Goal: Navigation & Orientation: Find specific page/section

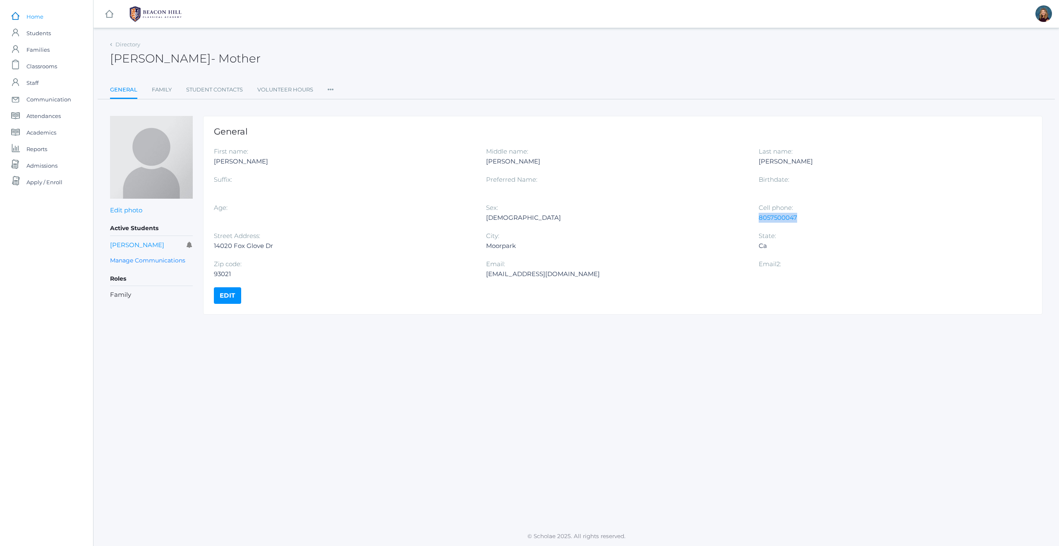
click at [29, 14] on span "Home" at bounding box center [34, 16] width 17 height 17
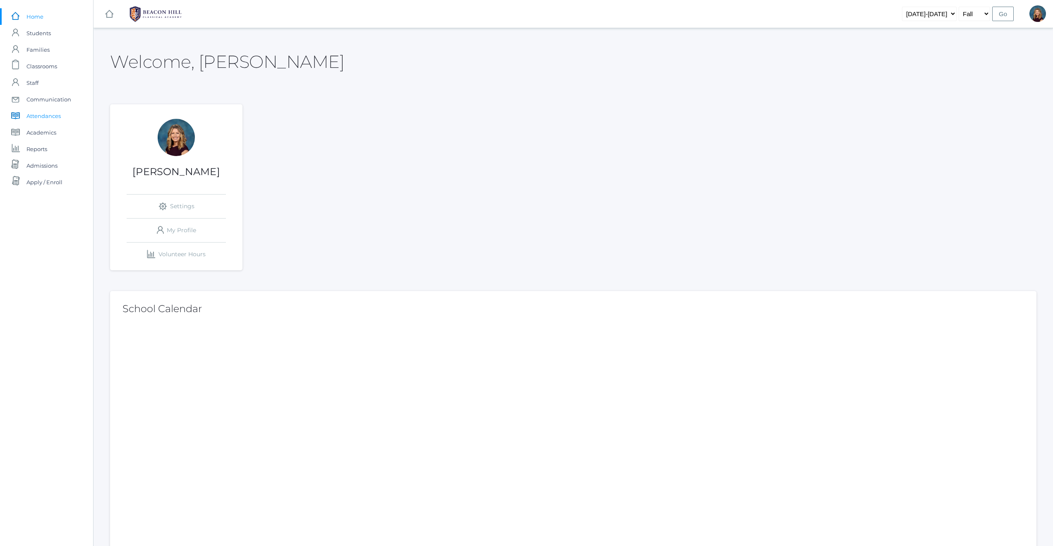
click at [50, 117] on span "Attendances" at bounding box center [43, 116] width 34 height 17
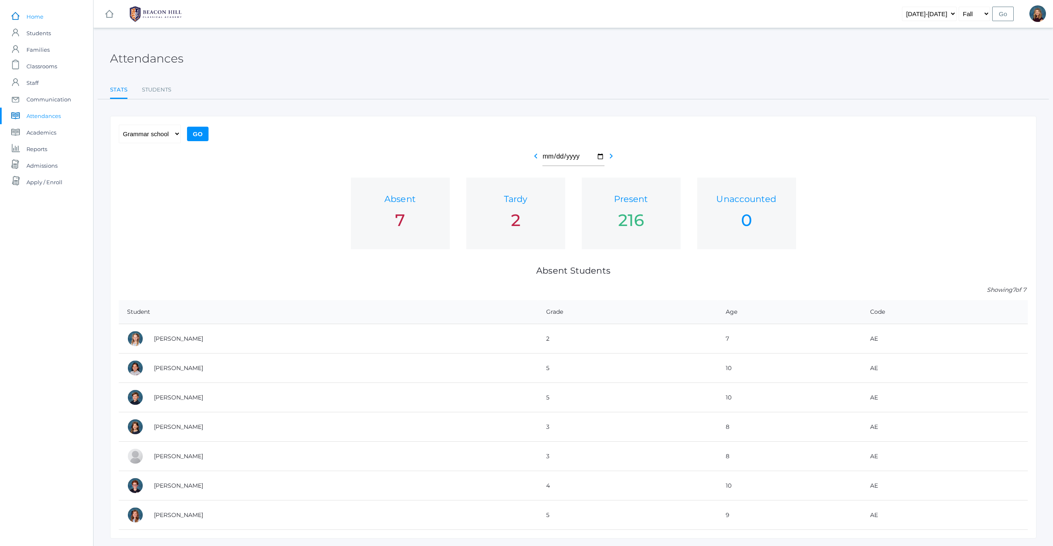
click at [37, 17] on span "Home" at bounding box center [34, 16] width 17 height 17
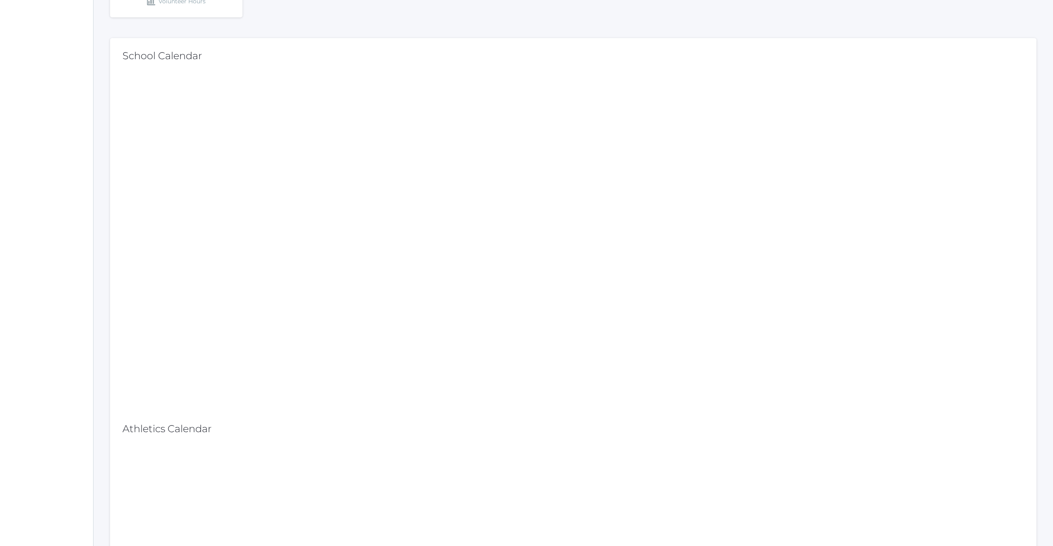
scroll to position [254, 0]
